Goal: Task Accomplishment & Management: Use online tool/utility

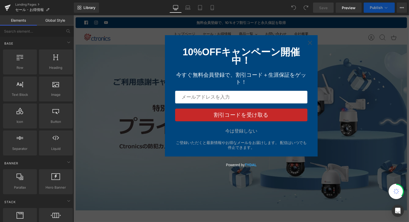
click at [244, 128] on div "10%OFFキャンペーン開催中！ 今すぐ無料会員登録で、割引コード＋生涯保証をゲット！ 割引コードを受け取る 今は登録しない ご登録いただくと最新情報やお得な…" at bounding box center [241, 95] width 153 height 121
click at [244, 129] on div "今は登録しない ご登録いただくと最新情報やお得なメールをお届けします。 配信はいつでも停止できます。" at bounding box center [241, 139] width 132 height 22
click at [245, 131] on div "今は登録しない" at bounding box center [241, 130] width 32 height 5
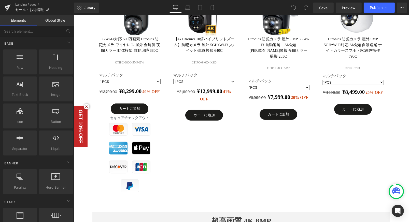
scroll to position [255, 0]
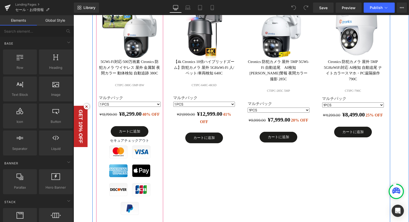
click at [126, 155] on img at bounding box center [118, 151] width 18 height 14
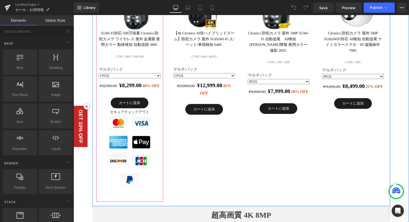
scroll to position [340, 0]
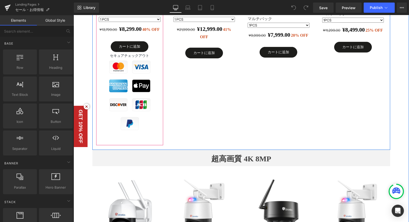
click at [126, 101] on img at bounding box center [118, 104] width 18 height 14
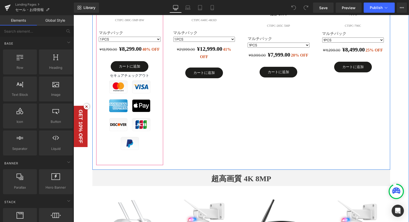
click at [143, 72] on div "カートに追加 (P) Cart Button" at bounding box center [130, 66] width 62 height 11
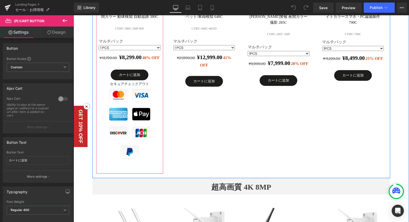
click at [142, 106] on div at bounding box center [141, 114] width 23 height 18
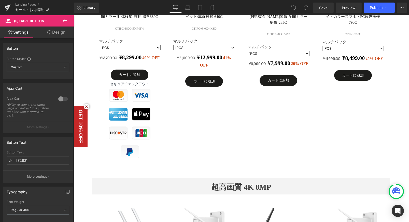
click at [64, 20] on icon at bounding box center [65, 21] width 6 height 6
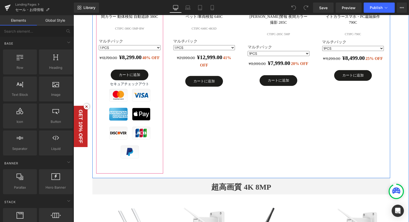
click at [137, 118] on img at bounding box center [141, 114] width 18 height 14
drag, startPoint x: 156, startPoint y: 126, endPoint x: 192, endPoint y: 185, distance: 68.8
click at [156, 126] on div at bounding box center [130, 123] width 62 height 75
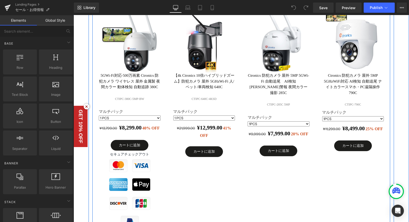
scroll to position [198, 0]
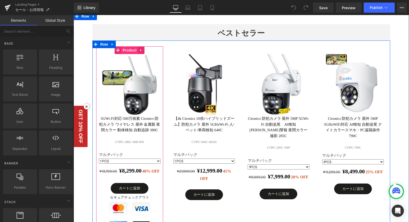
click at [126, 51] on span "Product" at bounding box center [129, 50] width 17 height 8
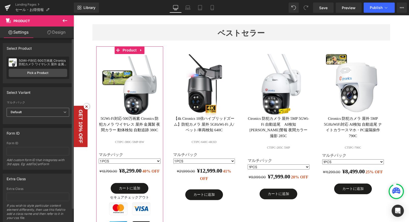
click at [29, 113] on span "Default" at bounding box center [38, 112] width 63 height 9
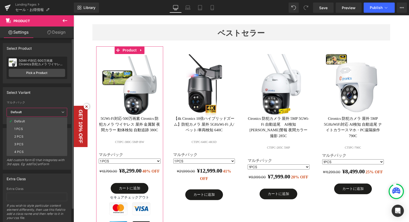
click at [29, 113] on span "Default" at bounding box center [37, 112] width 61 height 9
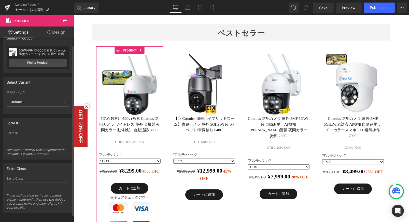
scroll to position [15, 0]
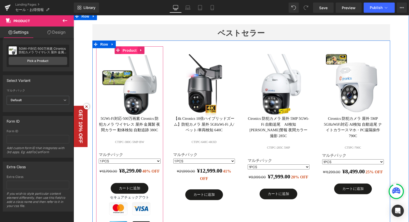
click at [132, 47] on span "Product" at bounding box center [129, 51] width 17 height 8
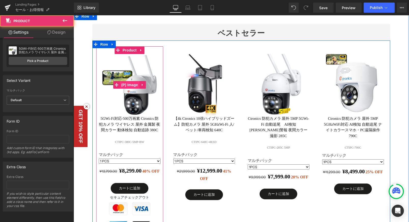
click at [132, 83] on span "(P) Image" at bounding box center [129, 85] width 19 height 8
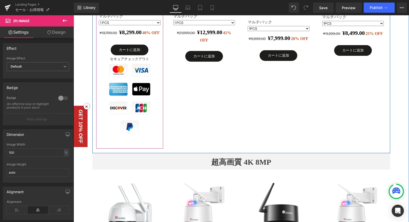
scroll to position [283, 0]
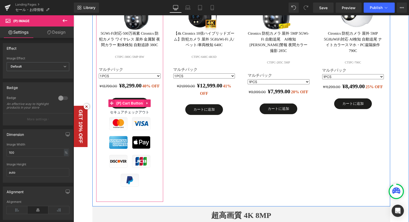
click at [137, 107] on span "(P) Cart Button" at bounding box center [129, 103] width 29 height 8
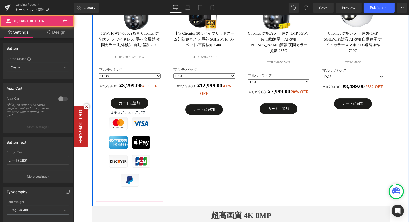
click at [130, 142] on div at bounding box center [141, 142] width 23 height 18
click at [128, 157] on div at bounding box center [118, 161] width 23 height 18
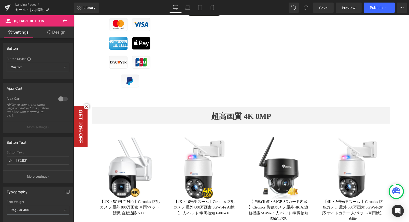
scroll to position [311, 0]
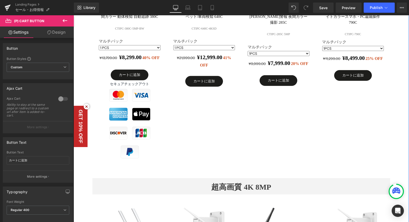
drag, startPoint x: 149, startPoint y: 112, endPoint x: 148, endPoint y: 108, distance: 4.1
click at [148, 107] on img at bounding box center [141, 114] width 18 height 14
click at [148, 108] on img at bounding box center [141, 114] width 18 height 14
click at [138, 112] on img at bounding box center [141, 114] width 18 height 14
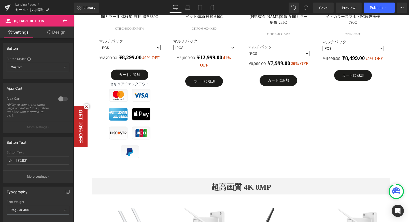
click at [140, 112] on img at bounding box center [141, 114] width 18 height 14
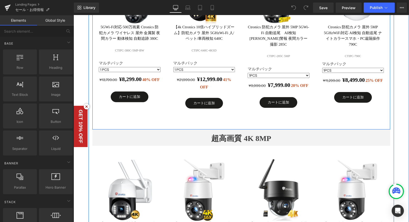
scroll to position [340, 0]
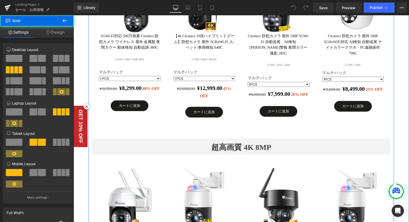
scroll to position [255, 0]
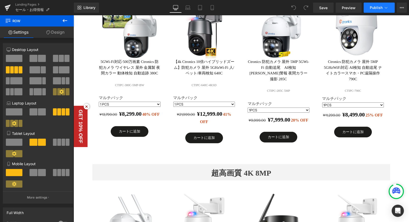
click at [385, 4] on button "Publish" at bounding box center [379, 8] width 31 height 10
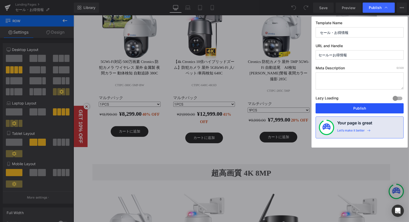
click at [336, 107] on button "Publish" at bounding box center [360, 108] width 88 height 10
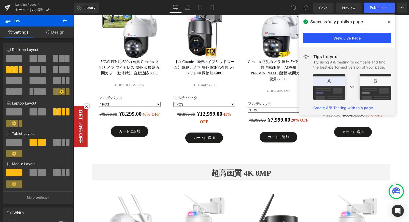
click at [342, 41] on link "View Live Page" at bounding box center [347, 38] width 88 height 10
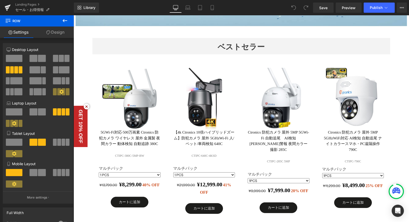
scroll to position [226, 0]
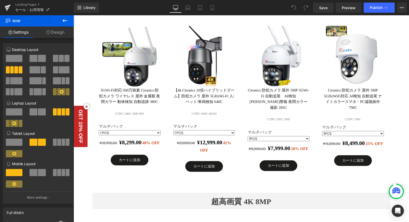
click at [124, 72] on img at bounding box center [130, 57] width 62 height 62
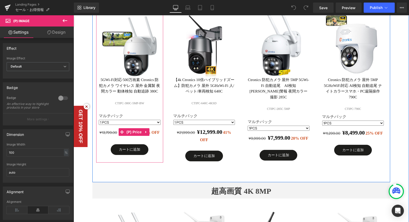
scroll to position [198, 0]
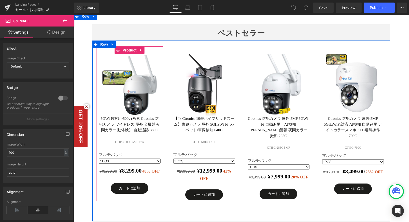
click at [136, 120] on link "5GWi-Fi対応·500万画素 Ctronics 防犯カメラ ワイヤレス 屋外 金属製 夜間カラー 動体検知 自動追跡 380C" at bounding box center [130, 124] width 62 height 17
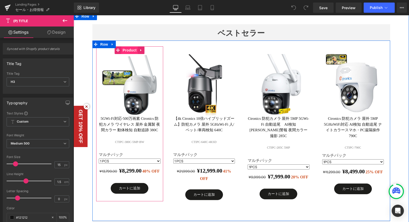
click at [134, 50] on span "Product" at bounding box center [129, 50] width 17 height 8
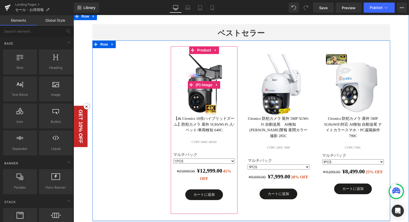
click at [204, 68] on img at bounding box center [204, 85] width 62 height 62
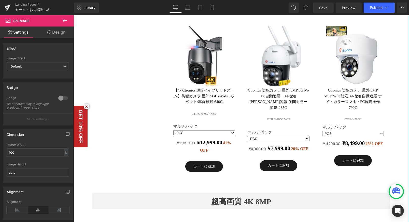
scroll to position [141, 0]
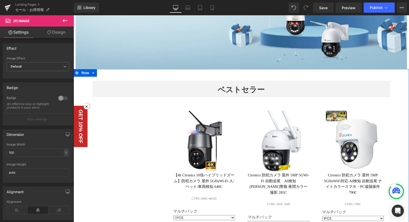
click at [138, 139] on div "Text Block Text Block Sale Off (P) Image 【4k Ctronics 10倍ハイブリッドズーム】防犯カメラ 屋外 5GH…" at bounding box center [241, 187] width 298 height 180
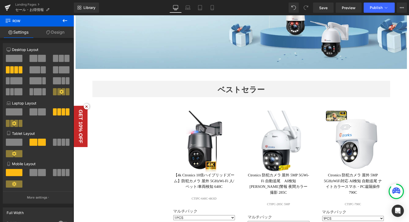
click at [59, 20] on button at bounding box center [65, 20] width 18 height 11
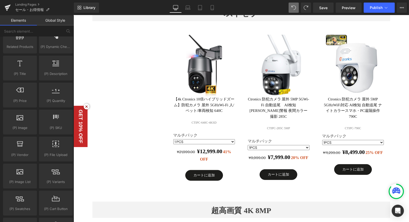
scroll to position [175, 0]
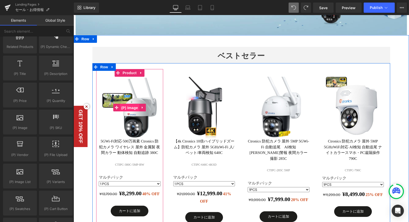
click at [120, 105] on span "(P) Image" at bounding box center [129, 108] width 19 height 8
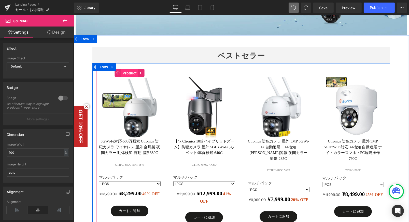
click at [128, 72] on span "Product" at bounding box center [129, 73] width 17 height 8
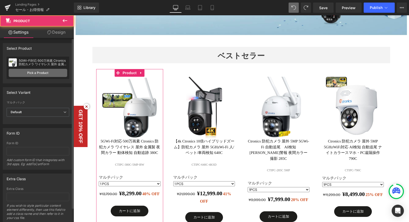
click at [39, 73] on link "Pick a Product" at bounding box center [38, 73] width 59 height 8
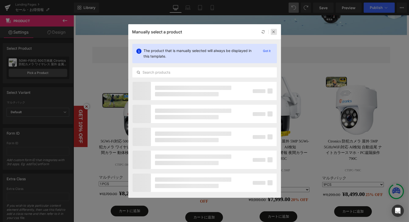
click at [276, 32] on div at bounding box center [274, 32] width 6 height 6
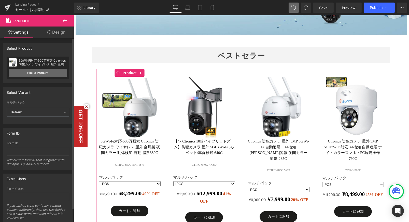
click at [47, 72] on link "Pick a Product" at bounding box center [38, 73] width 59 height 8
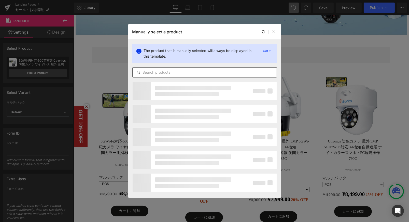
click at [159, 73] on input "text" at bounding box center [205, 72] width 144 height 6
type input "380"
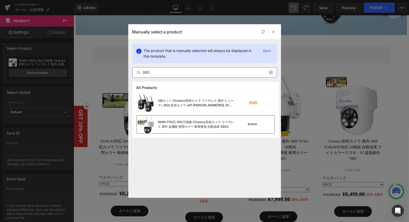
click at [182, 125] on div "5GWi-Fi対応·500万画素 Ctronics 防犯カメラ ワイヤレス 屋外 金属製 夜間カラー 動体検知 自動追跡 380C" at bounding box center [196, 124] width 76 height 9
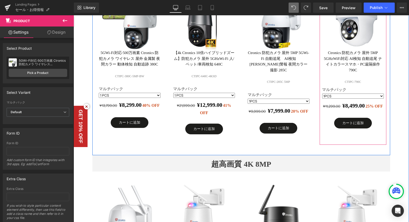
scroll to position [317, 0]
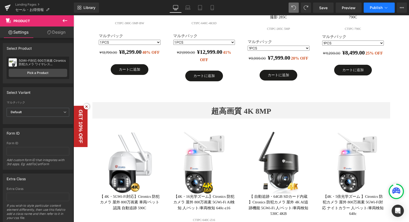
click at [377, 6] on span "Publish" at bounding box center [376, 8] width 13 height 4
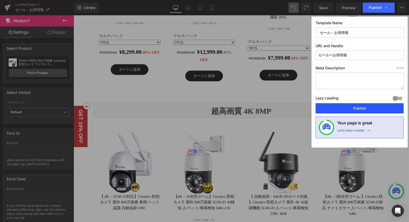
click at [346, 107] on button "Publish" at bounding box center [360, 108] width 88 height 10
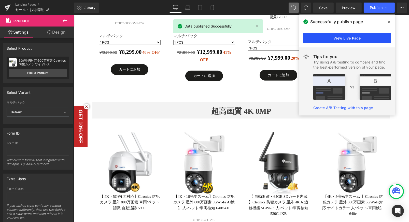
click at [340, 38] on link "View Live Page" at bounding box center [347, 38] width 88 height 10
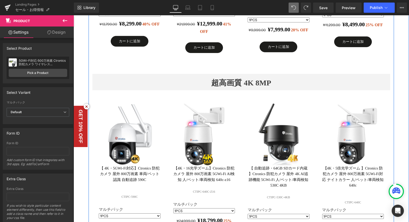
scroll to position [204, 0]
